Goal: Transaction & Acquisition: Purchase product/service

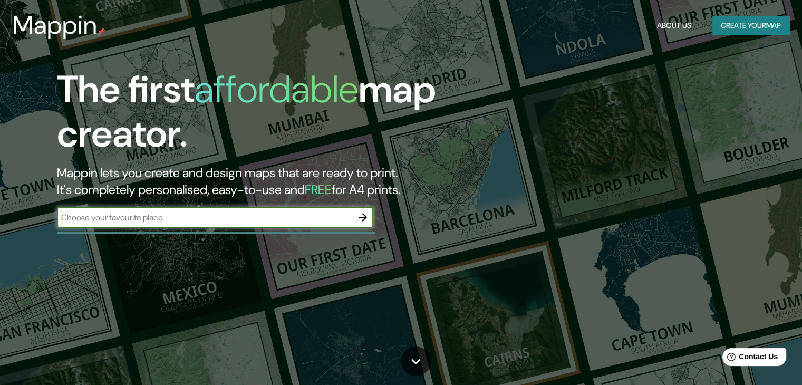
click at [232, 222] on input "text" at bounding box center [204, 217] width 295 height 12
click at [308, 222] on input "text" at bounding box center [204, 217] width 295 height 12
paste input "Kr 13 #47-30"
type input "Kr 13 #47-30"
click at [368, 220] on icon "button" at bounding box center [363, 217] width 13 height 13
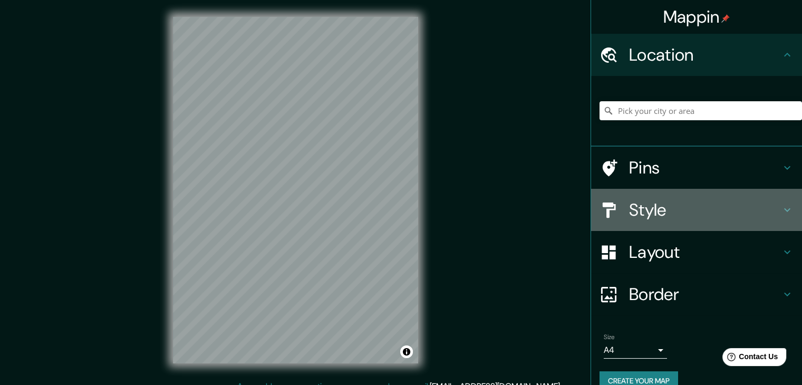
click at [723, 216] on h4 "Style" at bounding box center [705, 209] width 152 height 21
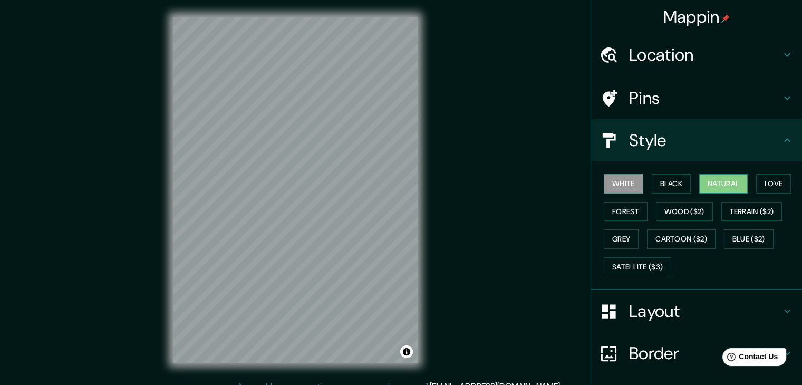
click at [718, 180] on button "Natural" at bounding box center [723, 184] width 49 height 20
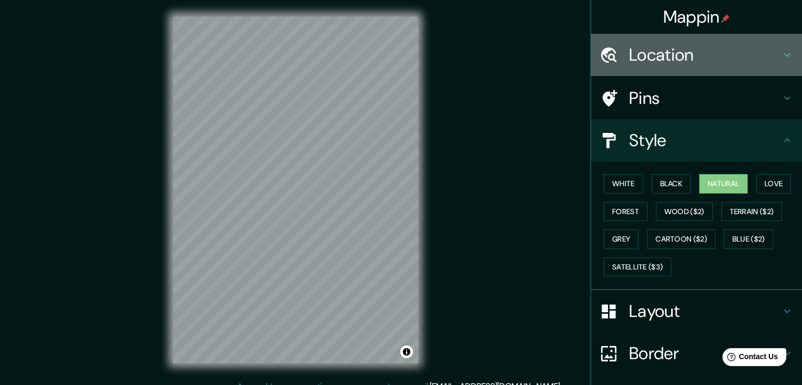
click at [719, 54] on h4 "Location" at bounding box center [705, 54] width 152 height 21
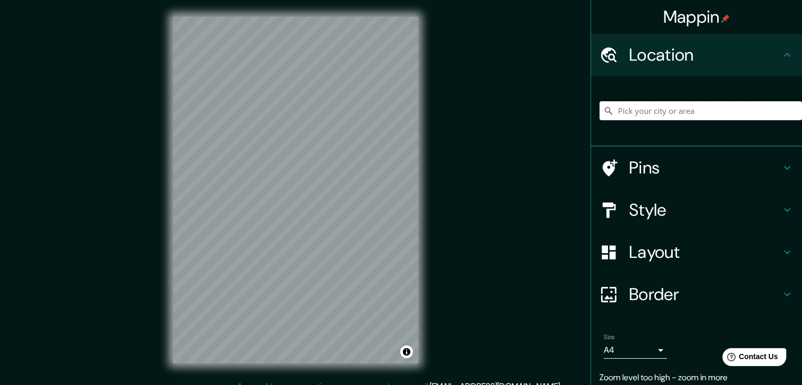
click at [671, 113] on input "Pick your city or area" at bounding box center [701, 110] width 203 height 19
paste input "Kr 13 #47-30"
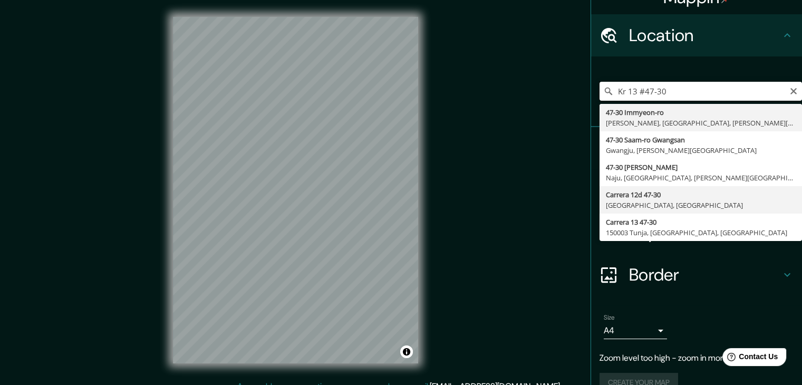
scroll to position [39, 0]
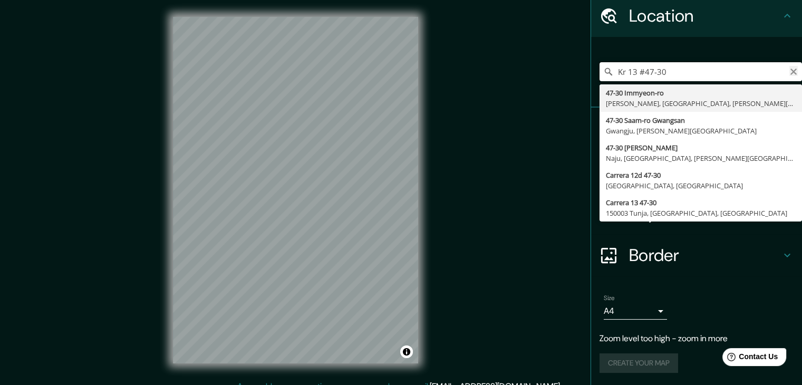
type input "Kr 13 #47-30"
click at [791, 70] on icon "Clear" at bounding box center [794, 72] width 6 height 6
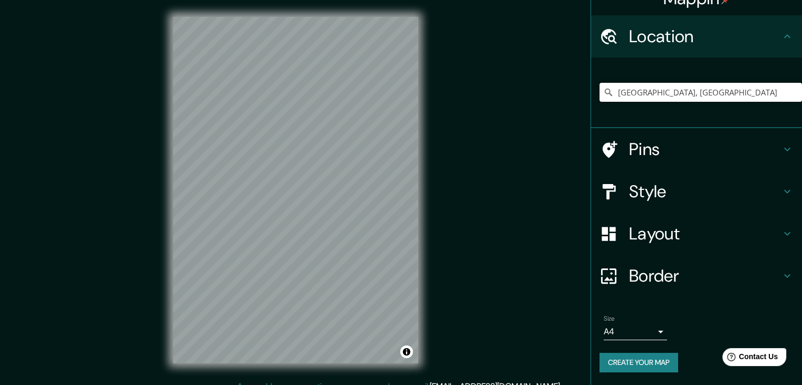
scroll to position [18, 0]
click at [685, 186] on h4 "Style" at bounding box center [705, 191] width 152 height 21
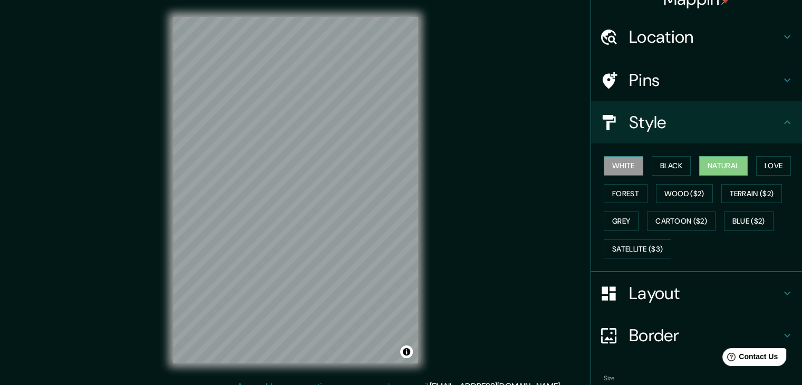
click at [623, 162] on button "White" at bounding box center [624, 166] width 40 height 20
click at [271, 12] on div "© Mapbox © OpenStreetMap Improve this map" at bounding box center [295, 190] width 279 height 380
click at [380, 14] on div "© Mapbox © OpenStreetMap Improve this map" at bounding box center [295, 190] width 279 height 380
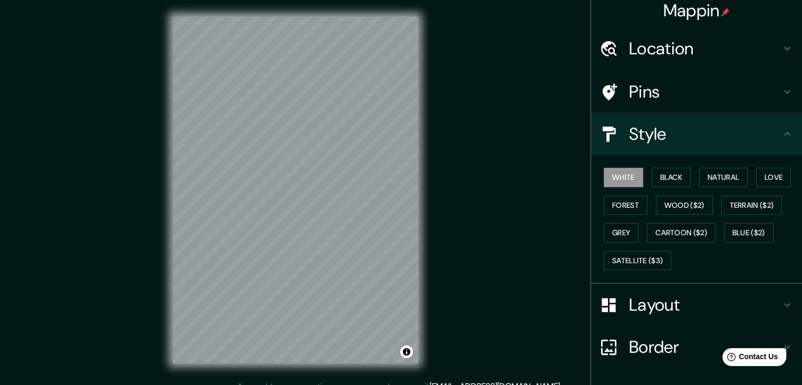
scroll to position [0, 0]
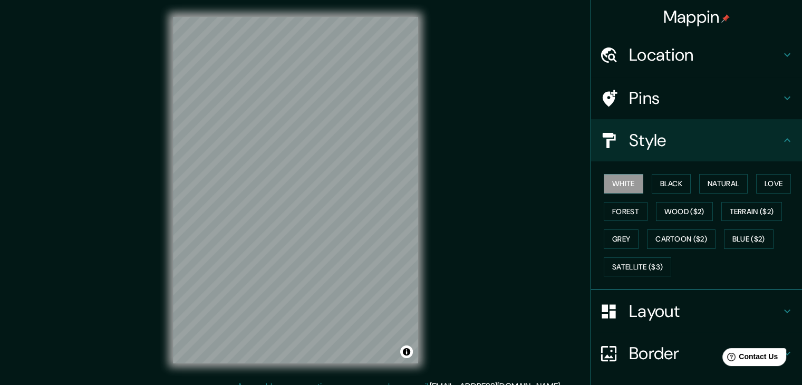
click at [684, 49] on h4 "Location" at bounding box center [705, 54] width 152 height 21
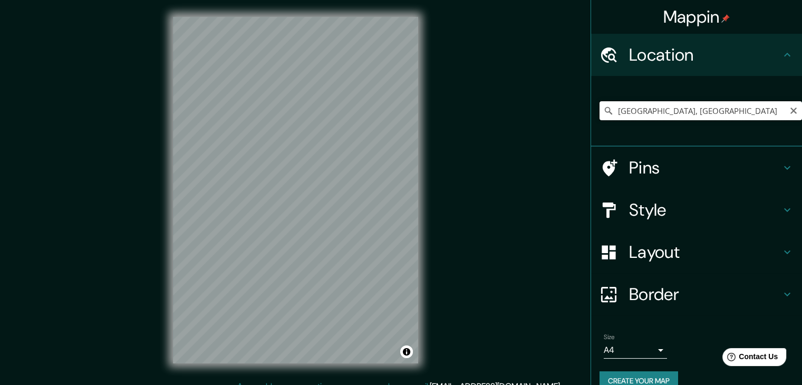
click at [696, 108] on input "[GEOGRAPHIC_DATA], [GEOGRAPHIC_DATA]" at bounding box center [701, 110] width 203 height 19
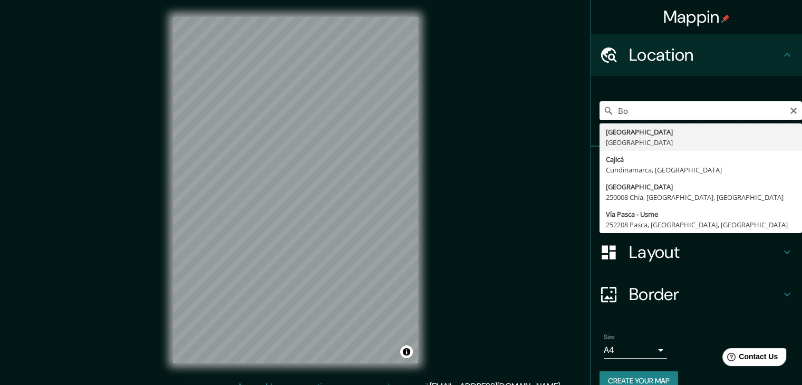
type input "B"
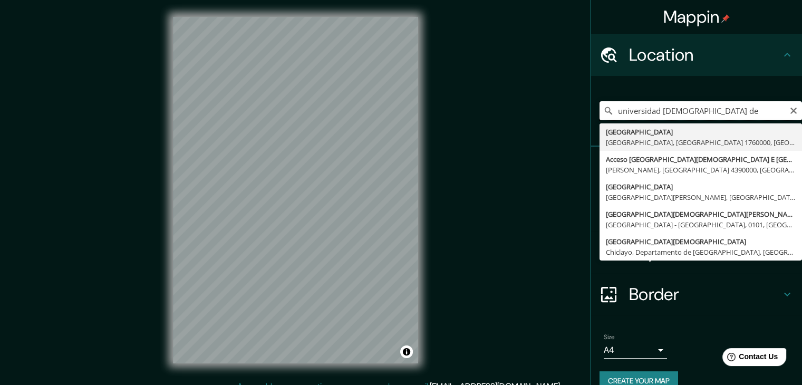
click at [738, 117] on input "universidad [DEMOGRAPHIC_DATA] de" at bounding box center [701, 110] width 203 height 19
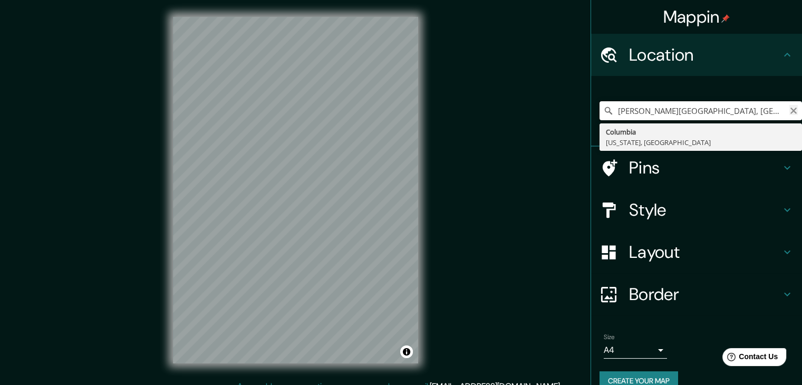
type input "[PERSON_NAME][GEOGRAPHIC_DATA], [GEOGRAPHIC_DATA], [GEOGRAPHIC_DATA]"
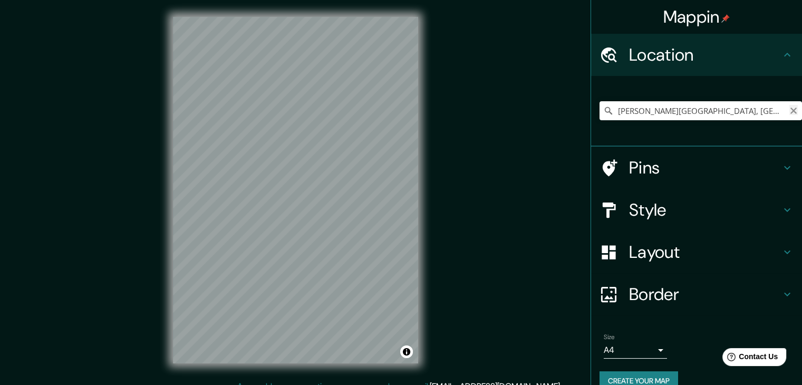
click at [791, 111] on icon "Clear" at bounding box center [794, 111] width 6 height 6
click at [714, 110] on input "Pick your city or area" at bounding box center [701, 110] width 203 height 19
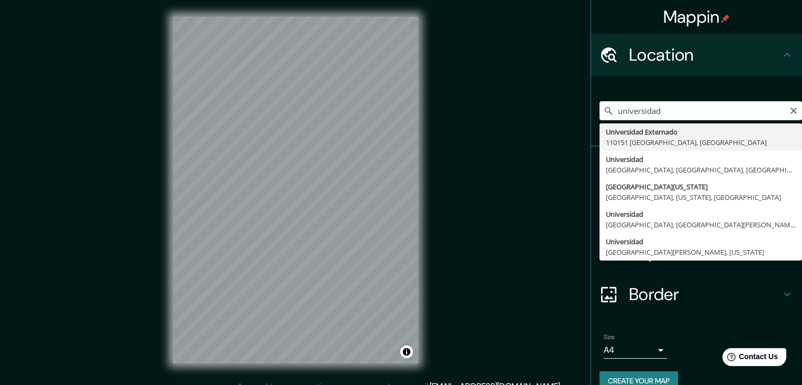
type input "[GEOGRAPHIC_DATA], [GEOGRAPHIC_DATA]"
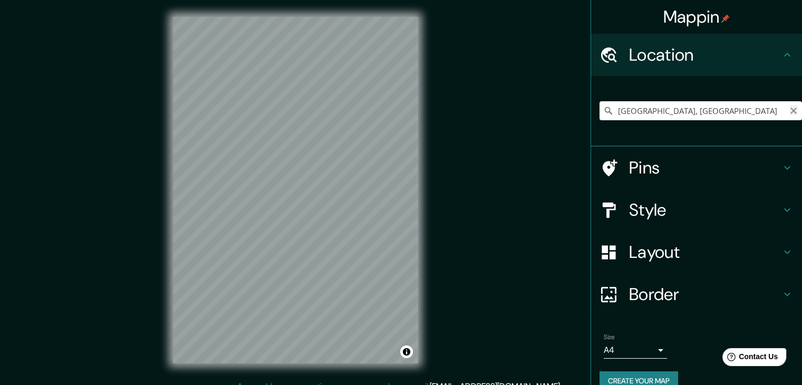
click at [791, 111] on icon "Clear" at bounding box center [794, 111] width 6 height 6
